Goal: Browse casually

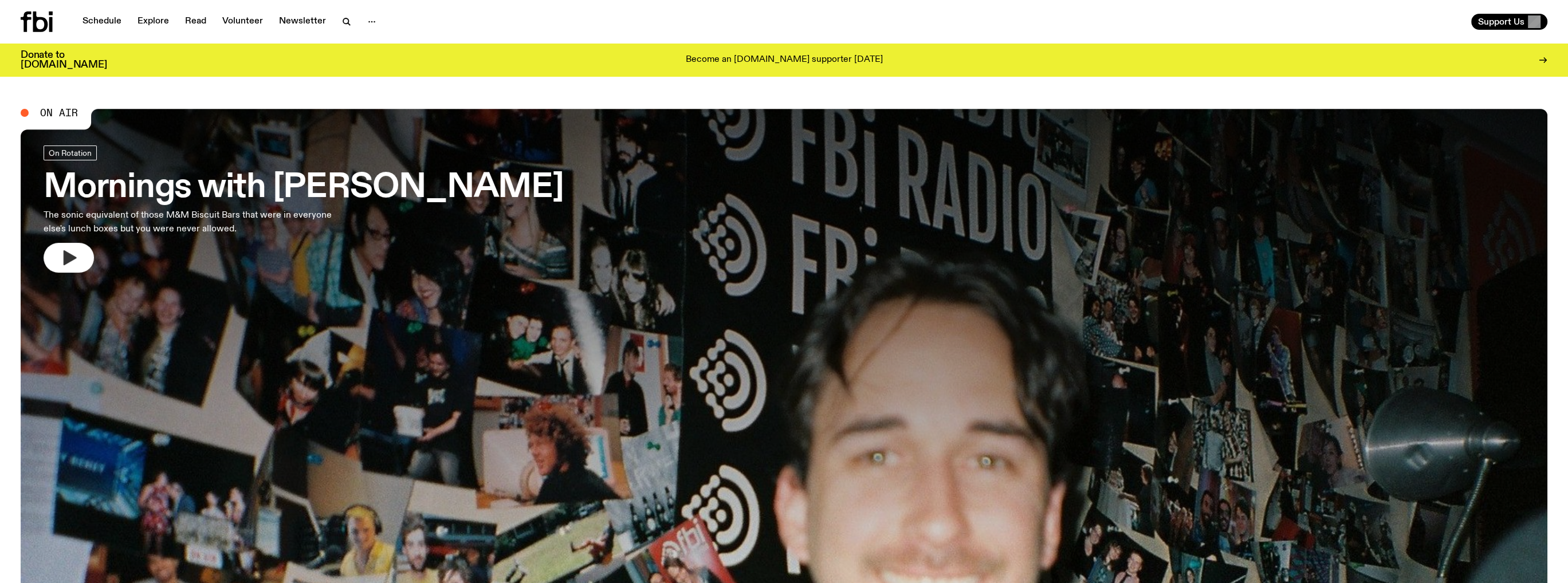
click at [73, 249] on button "button" at bounding box center [68, 258] width 50 height 30
